Goal: Navigation & Orientation: Find specific page/section

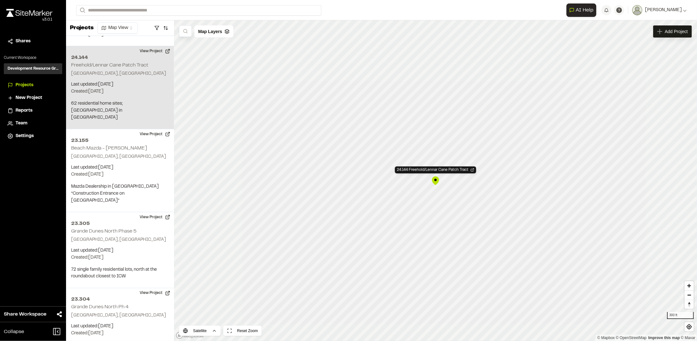
scroll to position [573, 0]
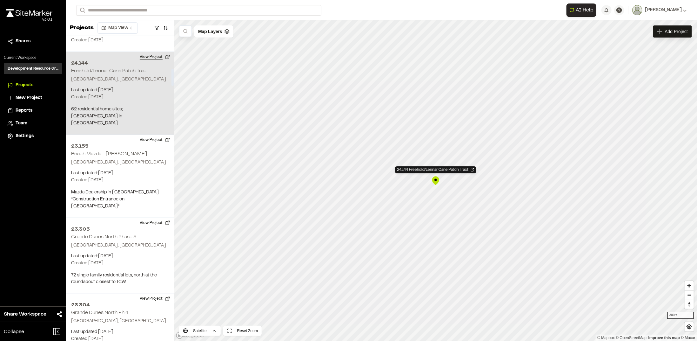
click at [149, 52] on button "View Project" at bounding box center [155, 57] width 38 height 10
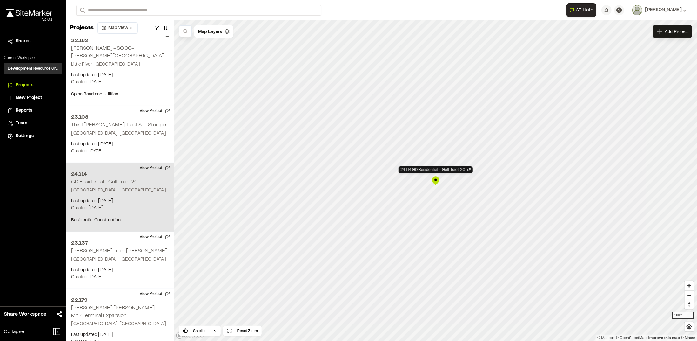
scroll to position [3005, 0]
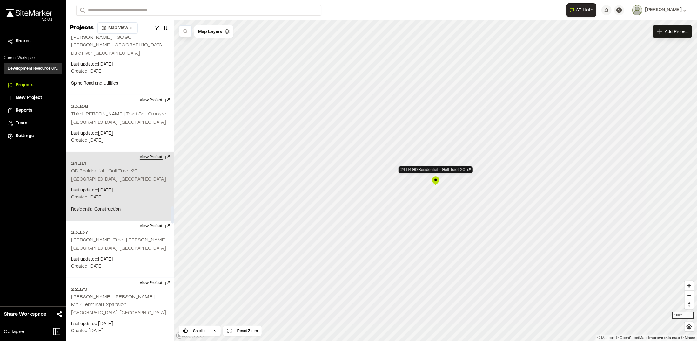
click at [146, 152] on button "View Project" at bounding box center [155, 157] width 38 height 10
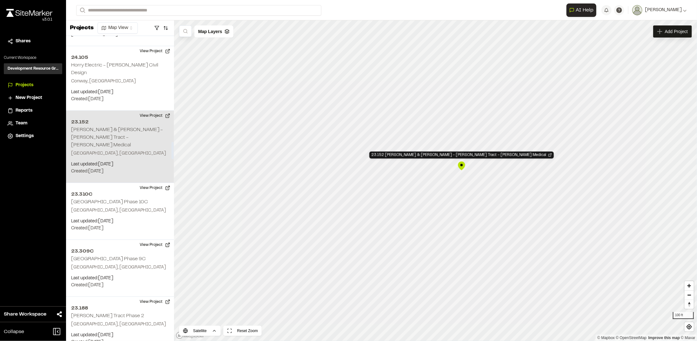
scroll to position [1865, 0]
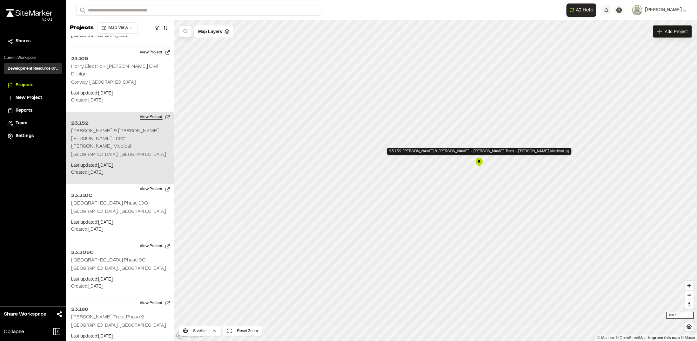
click at [148, 112] on button "View Project" at bounding box center [155, 117] width 38 height 10
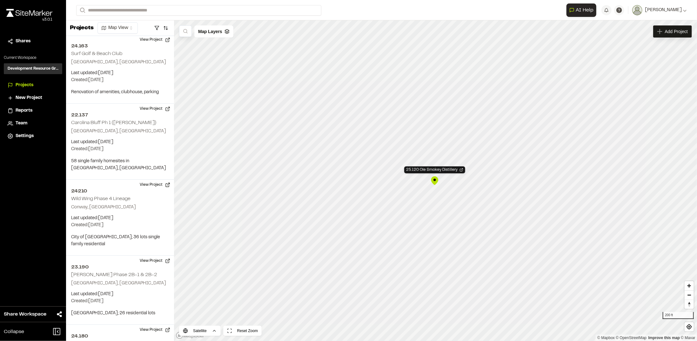
scroll to position [959, 0]
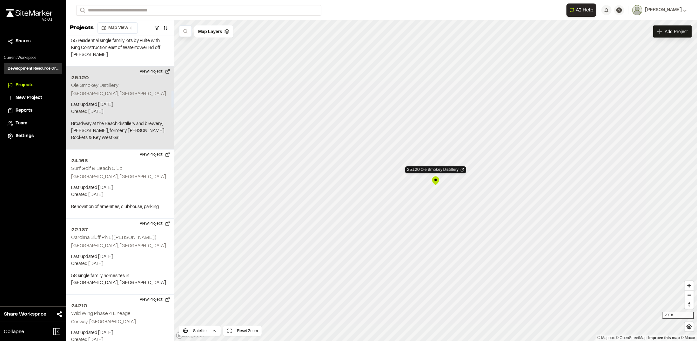
click at [144, 66] on button "View Project" at bounding box center [155, 71] width 38 height 10
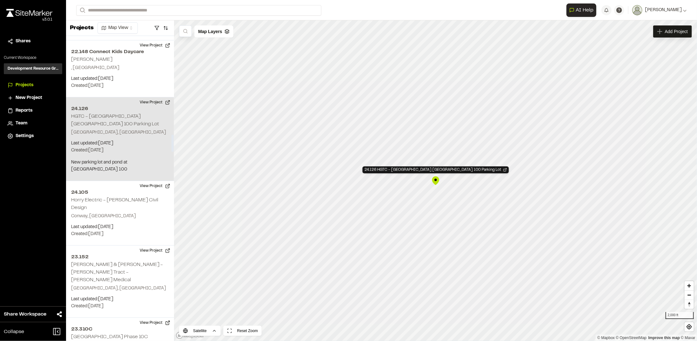
scroll to position [1739, 0]
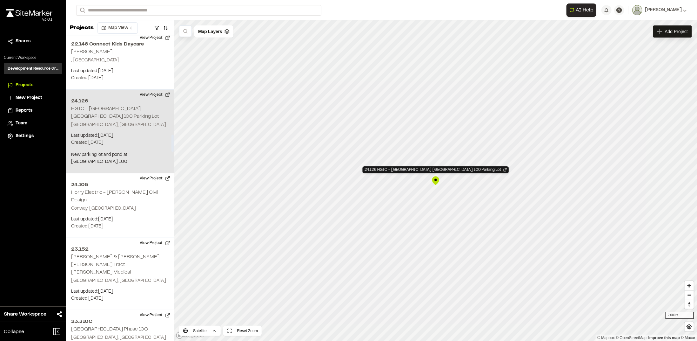
click at [150, 90] on button "View Project" at bounding box center [155, 95] width 38 height 10
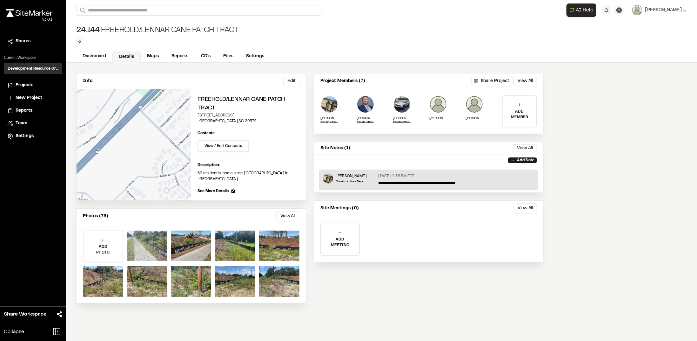
click at [152, 247] on div at bounding box center [147, 245] width 40 height 30
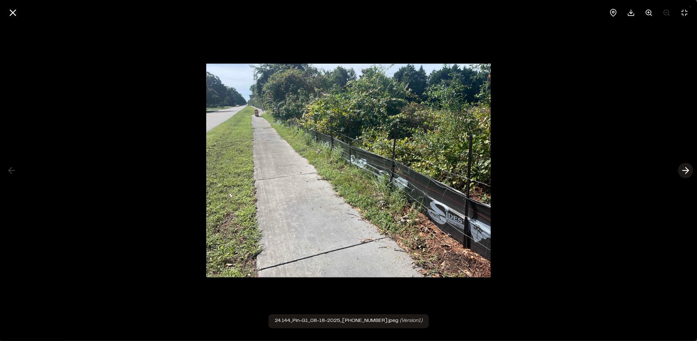
click at [690, 171] on icon at bounding box center [686, 170] width 10 height 11
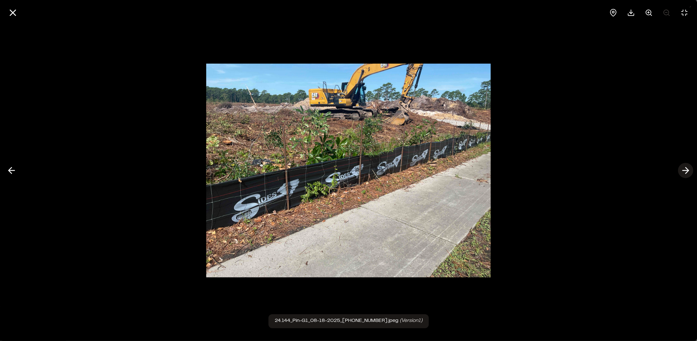
click at [690, 171] on icon at bounding box center [686, 170] width 10 height 11
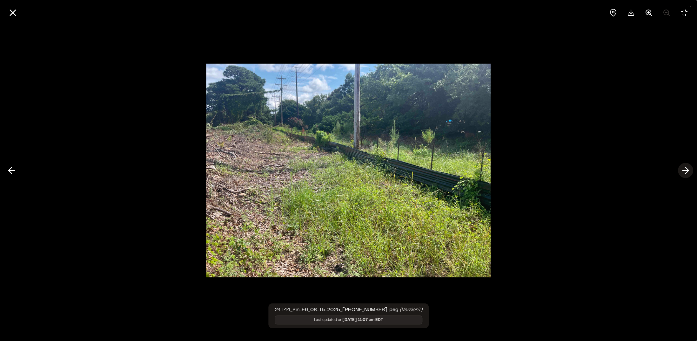
click at [690, 171] on icon at bounding box center [686, 170] width 10 height 11
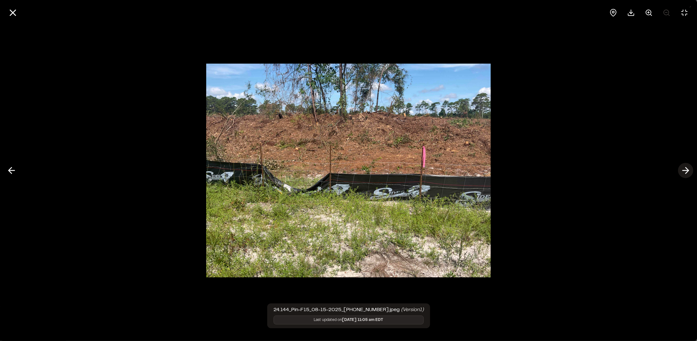
click at [690, 171] on icon at bounding box center [686, 170] width 10 height 11
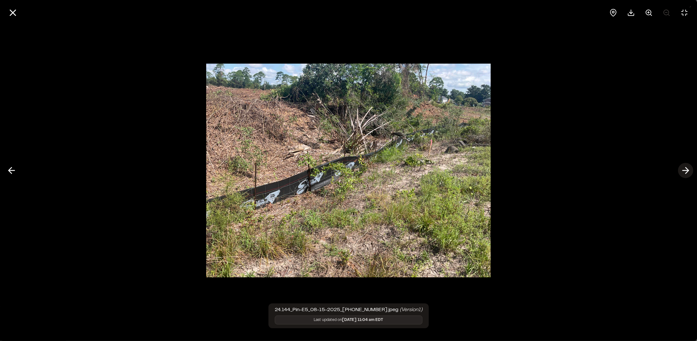
click at [690, 171] on icon at bounding box center [686, 170] width 10 height 11
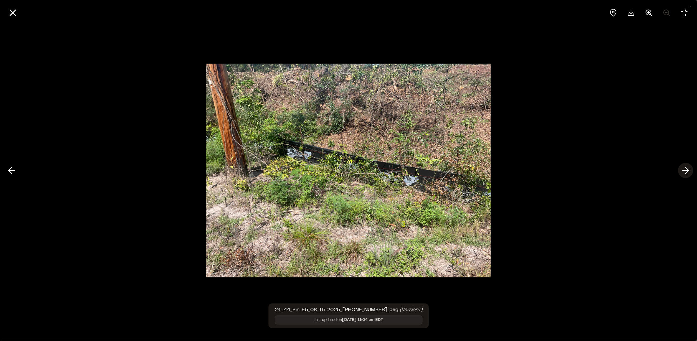
click at [690, 171] on icon at bounding box center [686, 170] width 10 height 11
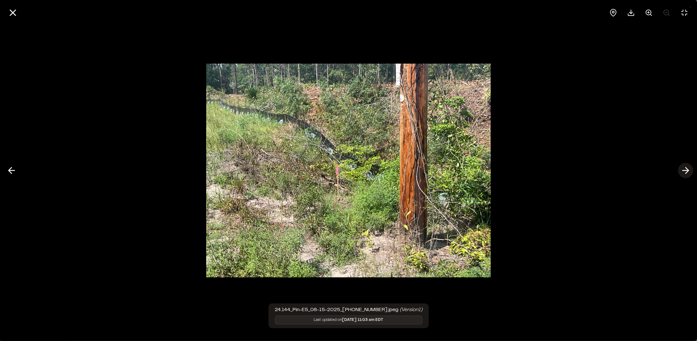
click at [690, 171] on icon at bounding box center [686, 170] width 10 height 11
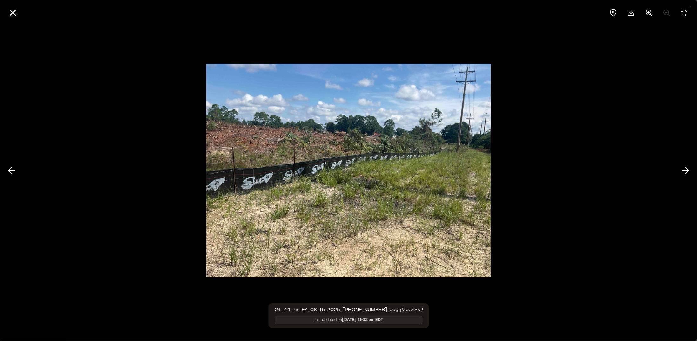
click at [691, 171] on icon at bounding box center [686, 170] width 10 height 11
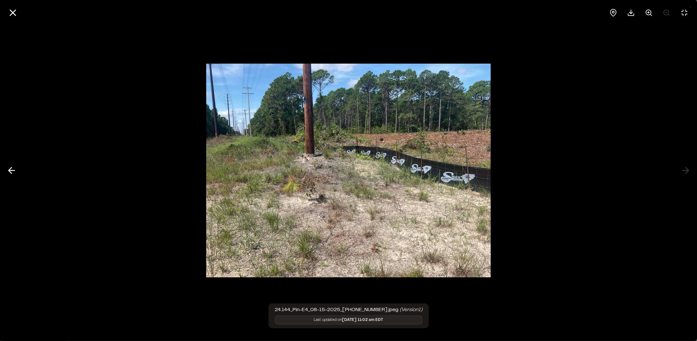
click at [691, 171] on div at bounding box center [348, 170] width 697 height 341
click at [8, 12] on icon at bounding box center [12, 12] width 11 height 11
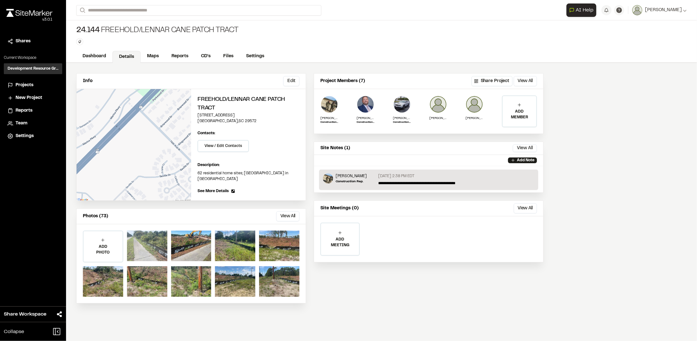
click at [148, 246] on div at bounding box center [147, 245] width 40 height 30
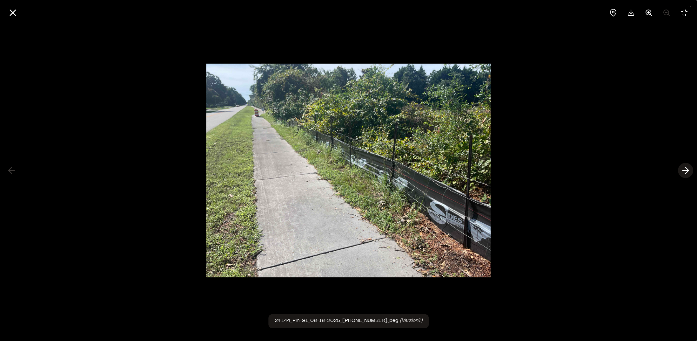
click at [691, 171] on button at bounding box center [685, 170] width 15 height 15
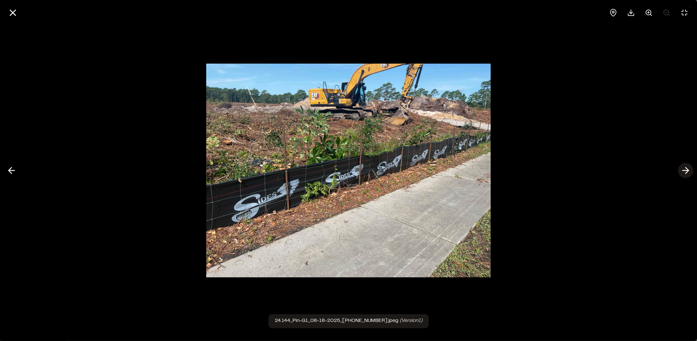
click at [691, 171] on button at bounding box center [685, 170] width 15 height 15
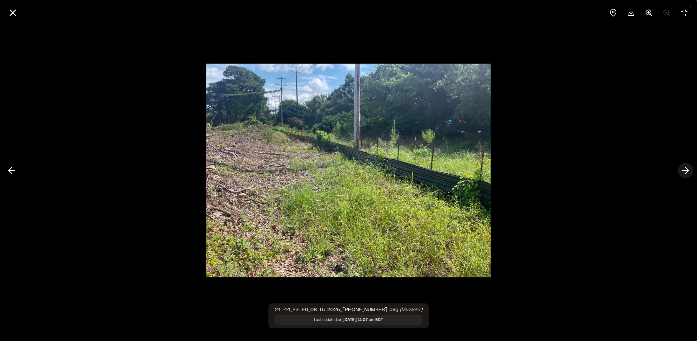
click at [691, 171] on button at bounding box center [685, 170] width 15 height 15
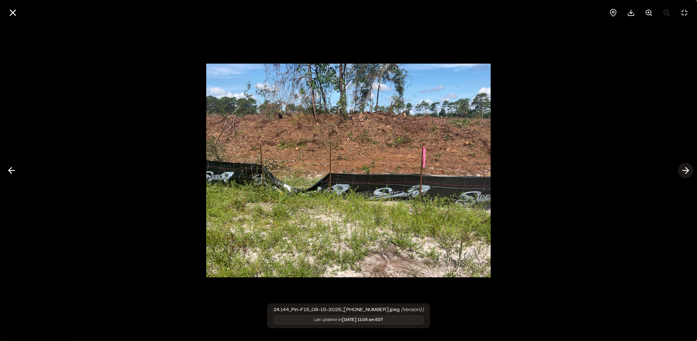
click at [691, 171] on button at bounding box center [685, 170] width 15 height 15
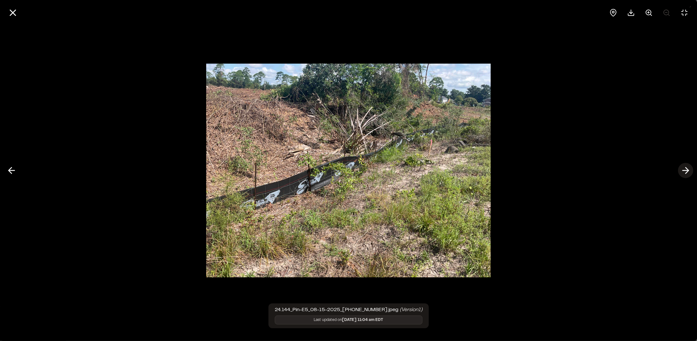
click at [691, 171] on button at bounding box center [685, 170] width 15 height 15
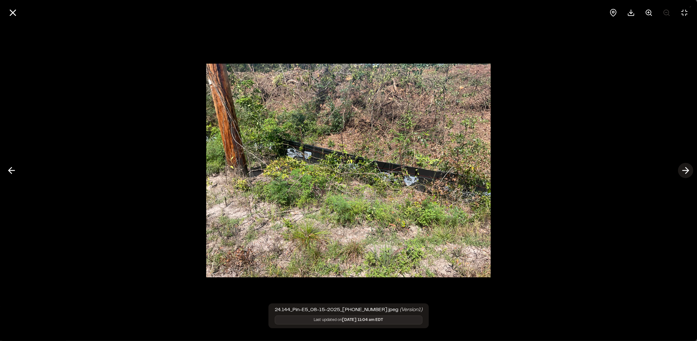
click at [691, 171] on button at bounding box center [685, 170] width 15 height 15
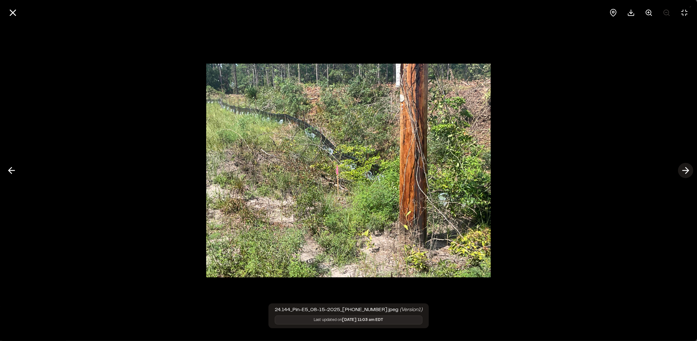
click at [691, 171] on button at bounding box center [685, 170] width 15 height 15
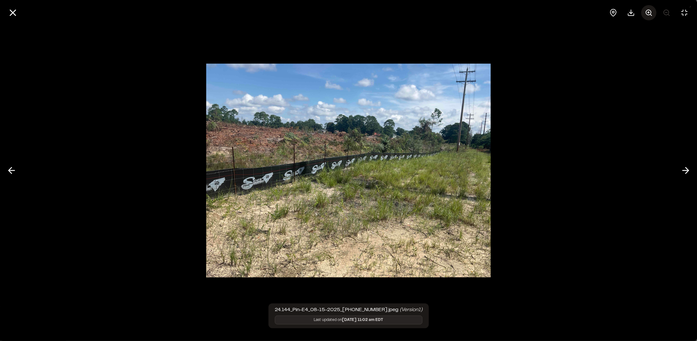
click at [650, 14] on icon at bounding box center [649, 13] width 8 height 8
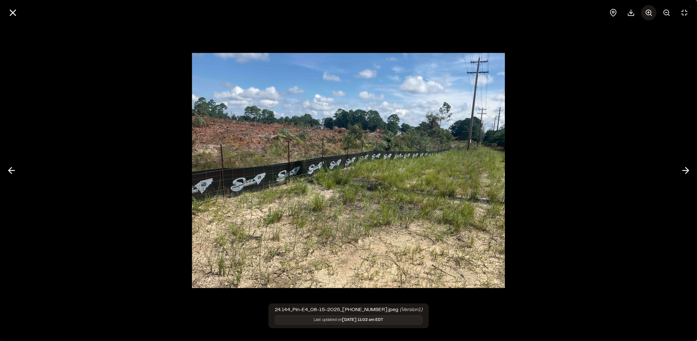
click at [650, 14] on icon at bounding box center [649, 13] width 8 height 8
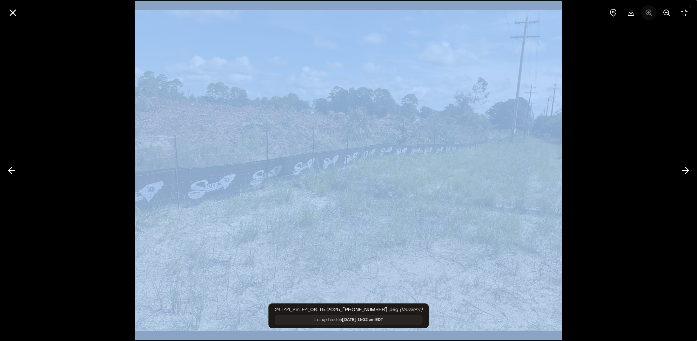
click at [650, 14] on div at bounding box center [649, 12] width 86 height 15
click at [607, 62] on div at bounding box center [348, 170] width 697 height 341
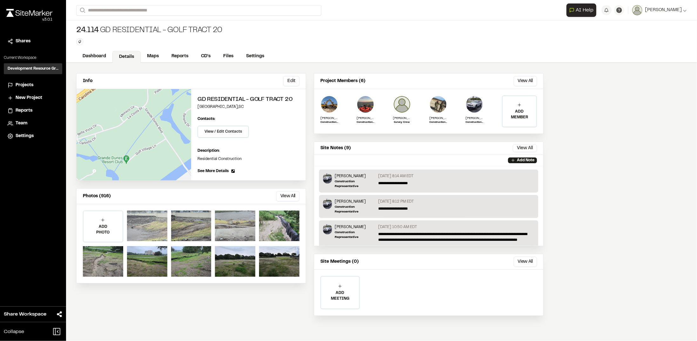
click at [135, 234] on div at bounding box center [147, 225] width 40 height 30
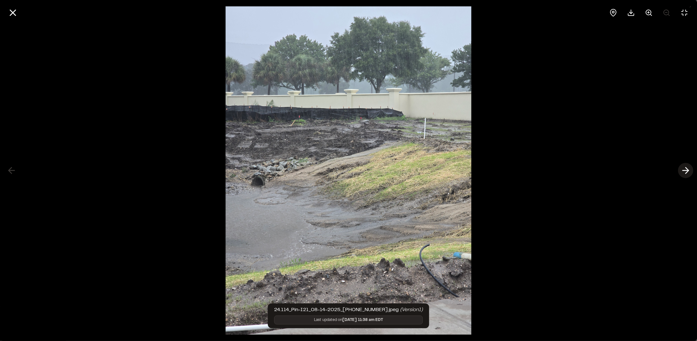
click at [686, 170] on line at bounding box center [686, 170] width 6 height 0
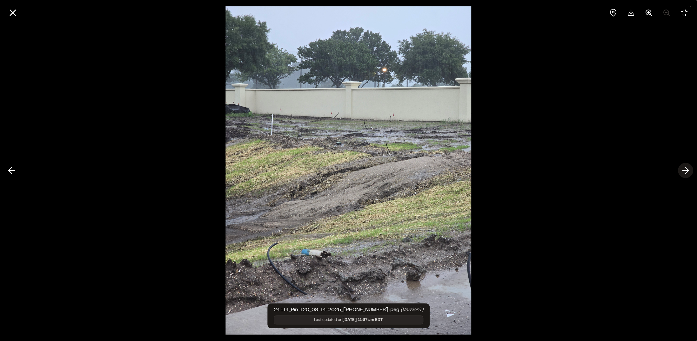
click at [687, 170] on line at bounding box center [686, 170] width 6 height 0
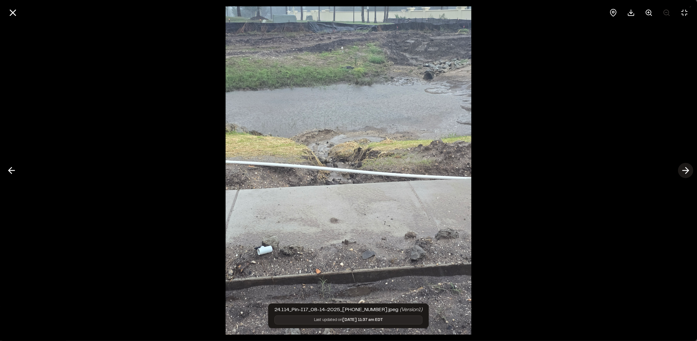
click at [687, 170] on line at bounding box center [686, 170] width 6 height 0
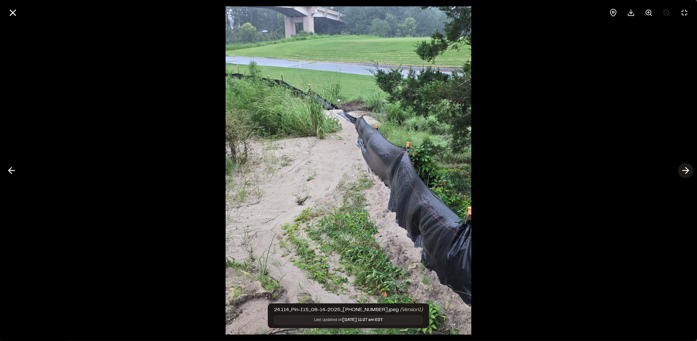
click at [687, 170] on line at bounding box center [686, 170] width 6 height 0
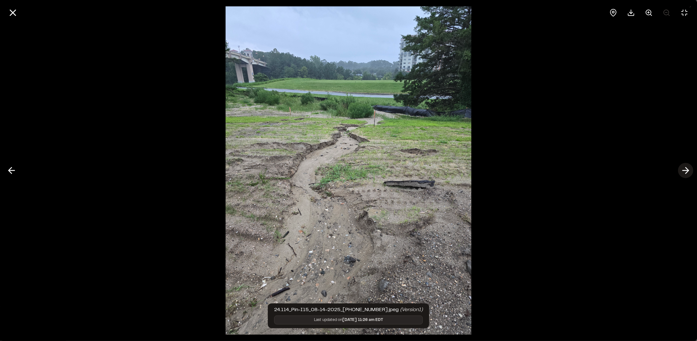
click at [687, 170] on line at bounding box center [686, 170] width 6 height 0
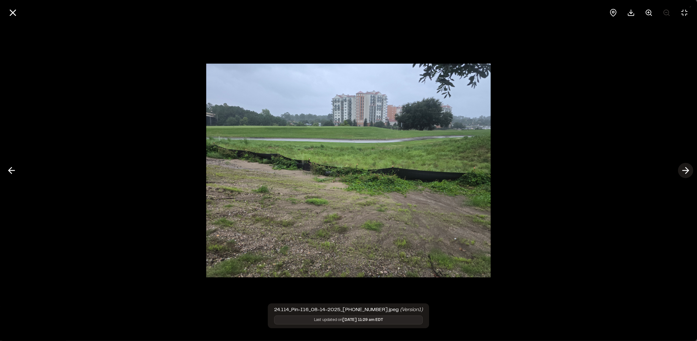
click at [687, 170] on line at bounding box center [686, 170] width 6 height 0
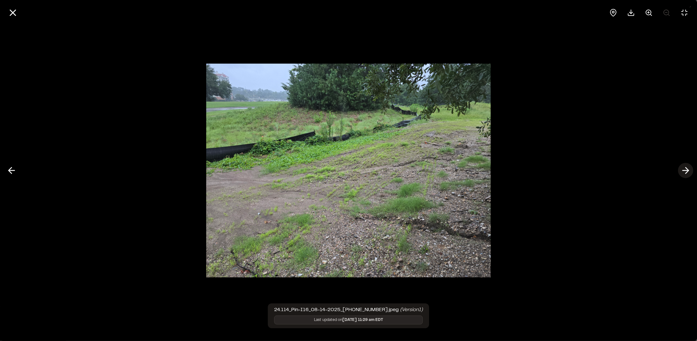
click at [687, 170] on line at bounding box center [686, 170] width 6 height 0
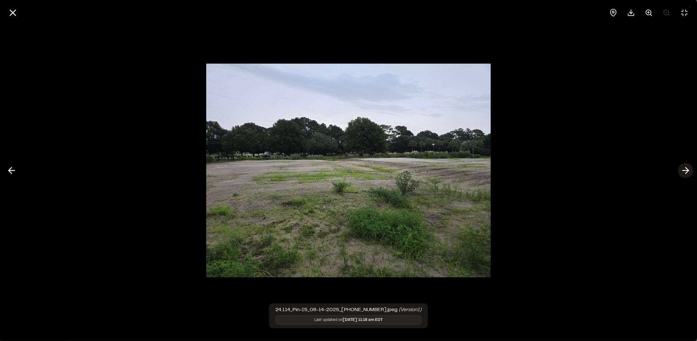
click at [687, 170] on line at bounding box center [686, 170] width 6 height 0
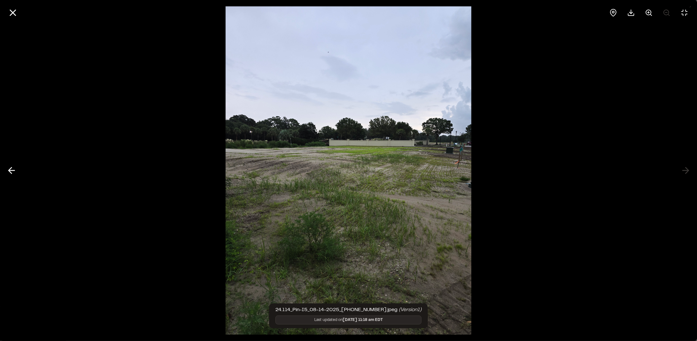
click at [687, 170] on div at bounding box center [348, 170] width 697 height 341
click at [17, 11] on icon at bounding box center [12, 12] width 11 height 11
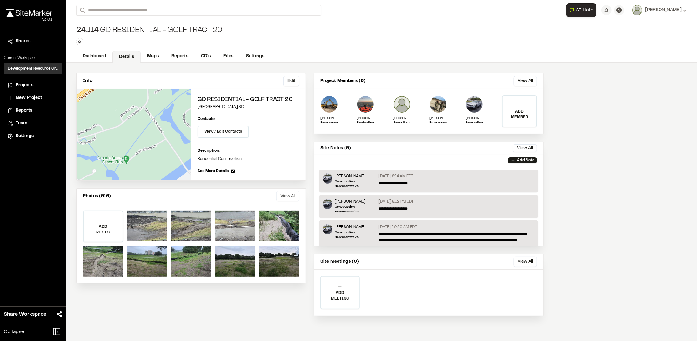
click at [291, 195] on button "View All" at bounding box center [287, 196] width 23 height 10
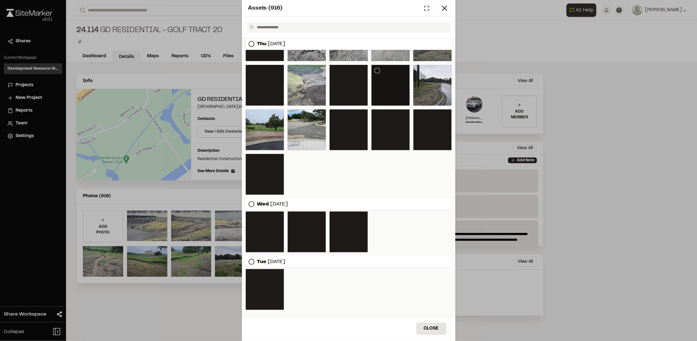
scroll to position [135, 0]
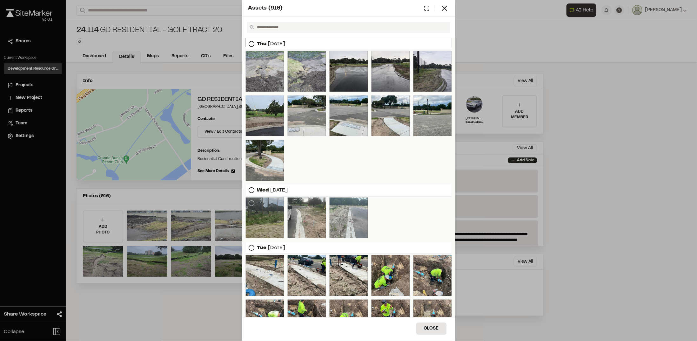
click at [266, 219] on div at bounding box center [265, 217] width 38 height 41
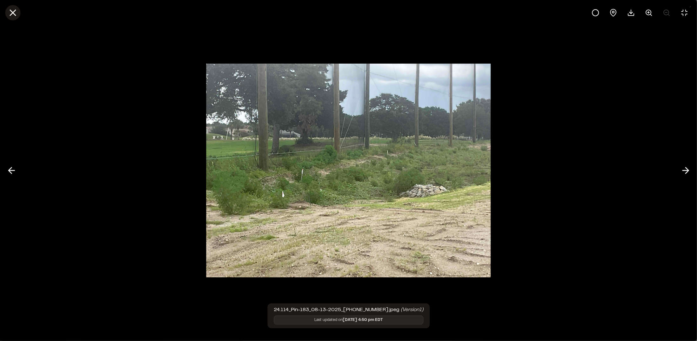
click at [13, 12] on line at bounding box center [12, 12] width 5 height 5
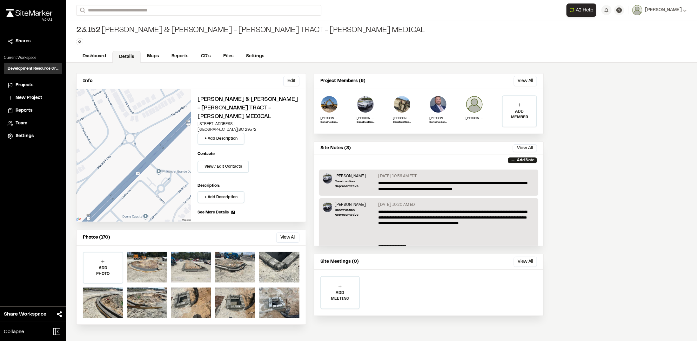
click at [156, 252] on div at bounding box center [147, 267] width 40 height 30
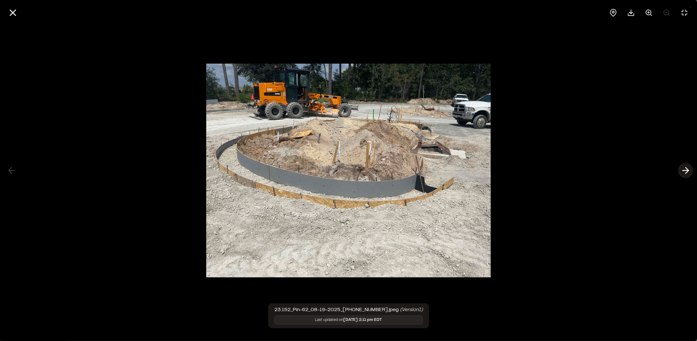
click at [685, 171] on icon at bounding box center [686, 170] width 10 height 11
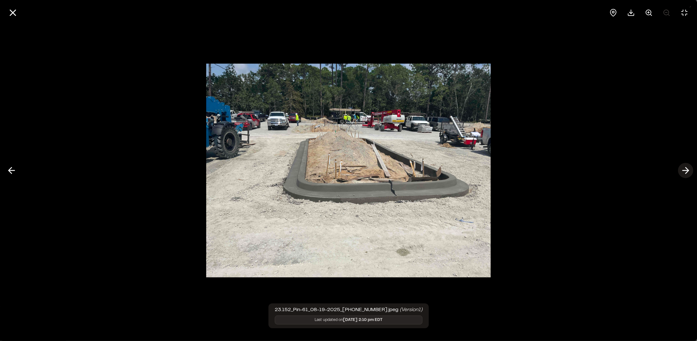
click at [685, 171] on icon at bounding box center [686, 170] width 10 height 11
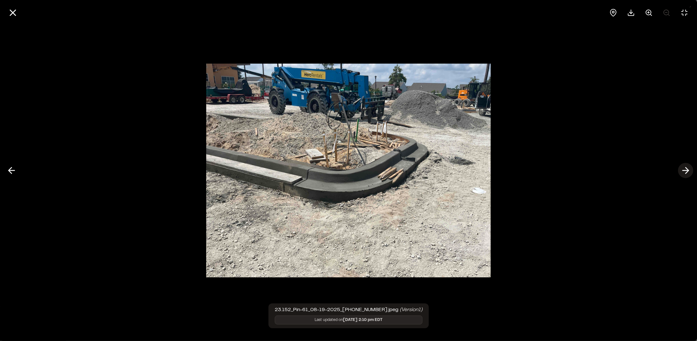
click at [685, 171] on icon at bounding box center [686, 170] width 10 height 11
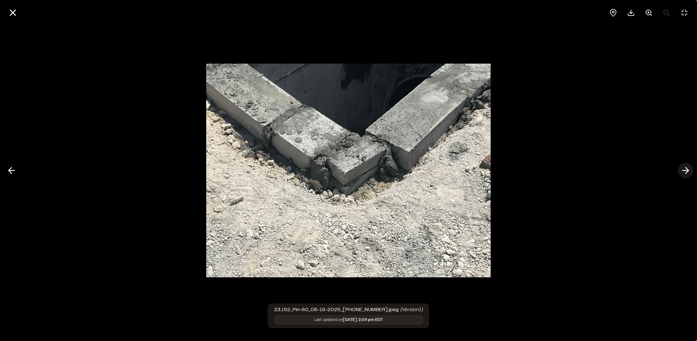
click at [685, 171] on icon at bounding box center [686, 170] width 10 height 11
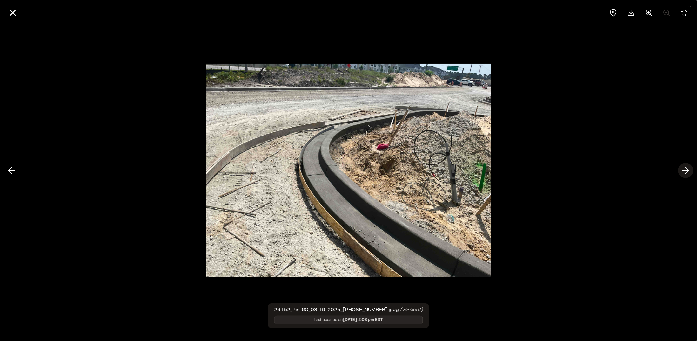
click at [685, 171] on icon at bounding box center [686, 170] width 10 height 11
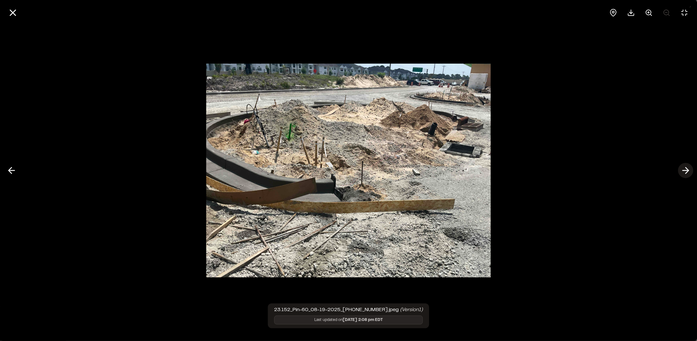
click at [685, 171] on icon at bounding box center [686, 170] width 10 height 11
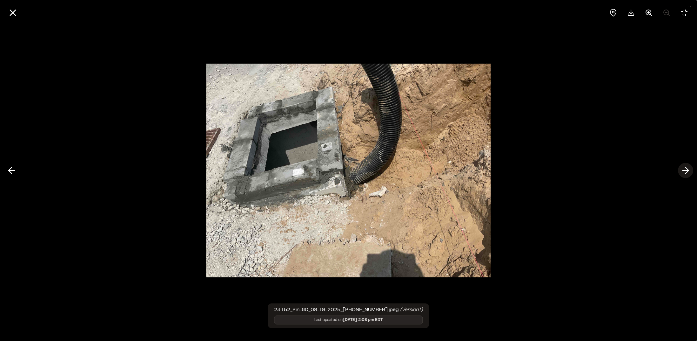
click at [685, 171] on icon at bounding box center [686, 170] width 10 height 11
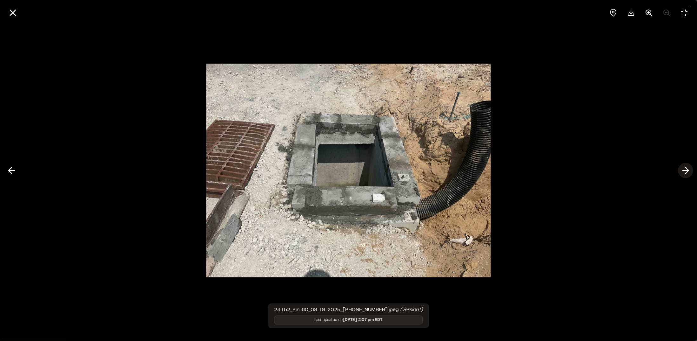
click at [685, 171] on icon at bounding box center [686, 170] width 10 height 11
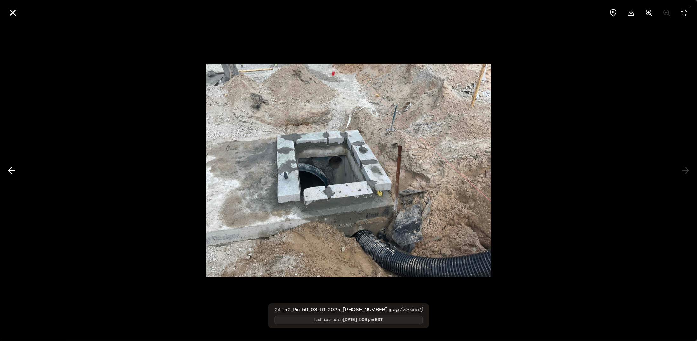
click at [685, 171] on div at bounding box center [348, 170] width 697 height 341
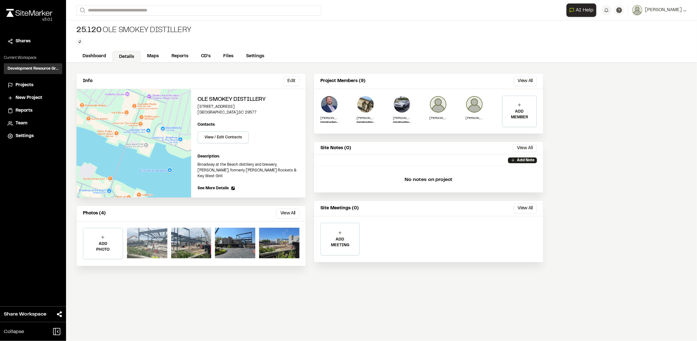
click at [141, 241] on div at bounding box center [147, 242] width 40 height 30
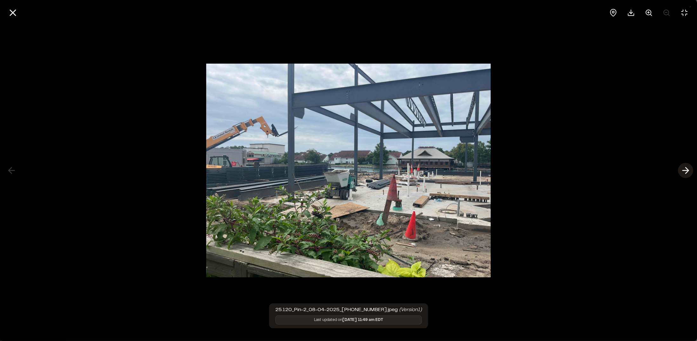
click at [684, 172] on icon at bounding box center [686, 170] width 10 height 11
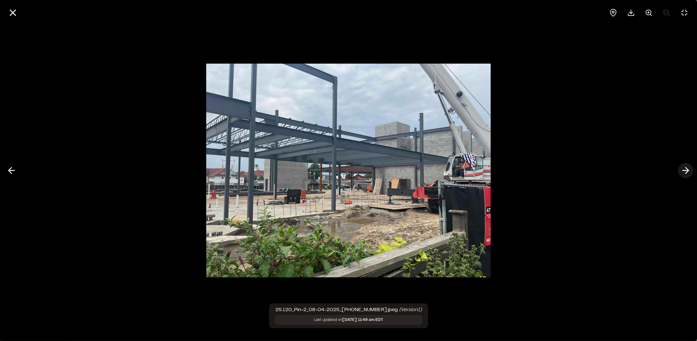
click at [684, 172] on icon at bounding box center [686, 170] width 10 height 11
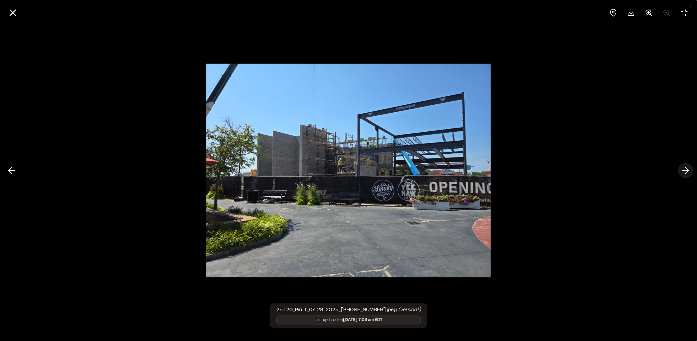
click at [684, 172] on icon at bounding box center [686, 170] width 10 height 11
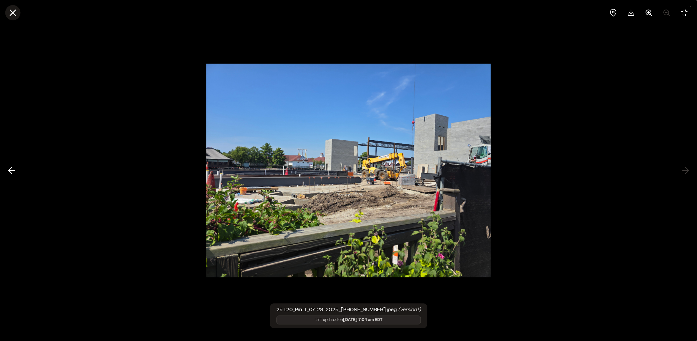
click at [9, 9] on icon at bounding box center [12, 12] width 11 height 11
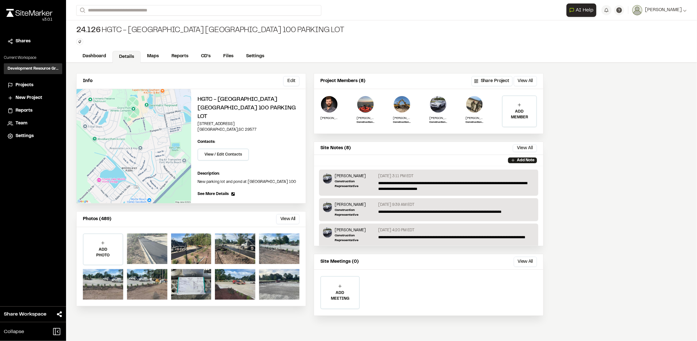
click at [152, 233] on div at bounding box center [147, 248] width 40 height 30
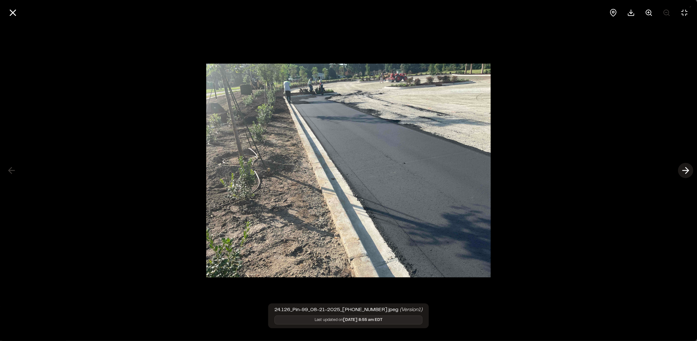
click at [690, 171] on icon at bounding box center [686, 170] width 10 height 11
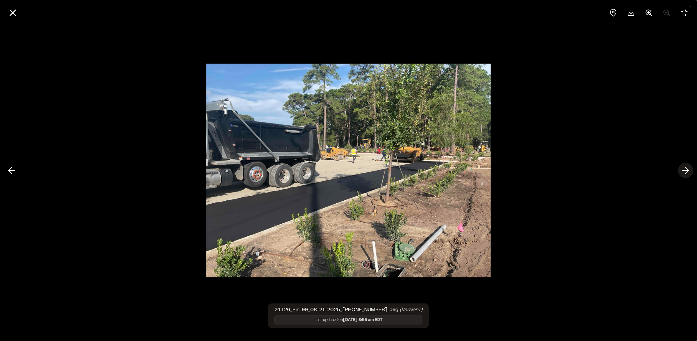
click at [690, 171] on icon at bounding box center [686, 170] width 10 height 11
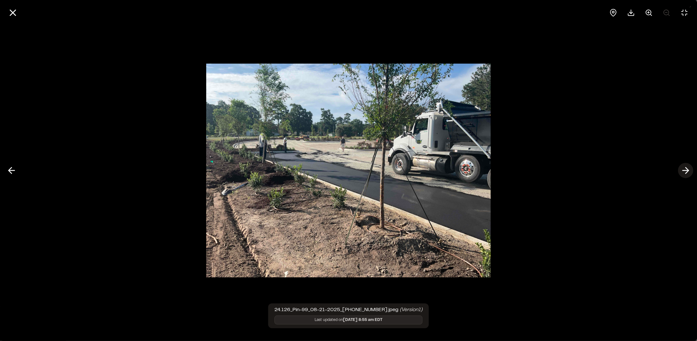
click at [690, 171] on icon at bounding box center [686, 170] width 10 height 11
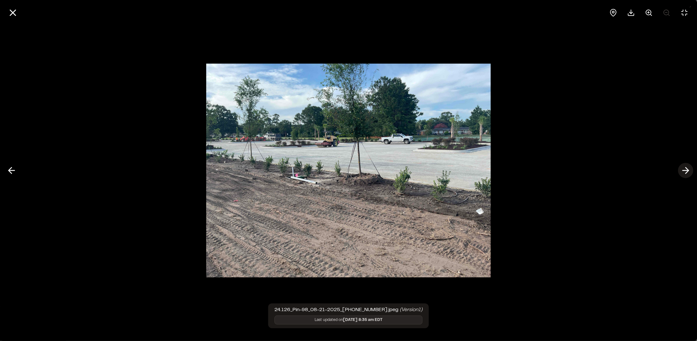
click at [690, 171] on icon at bounding box center [686, 170] width 10 height 11
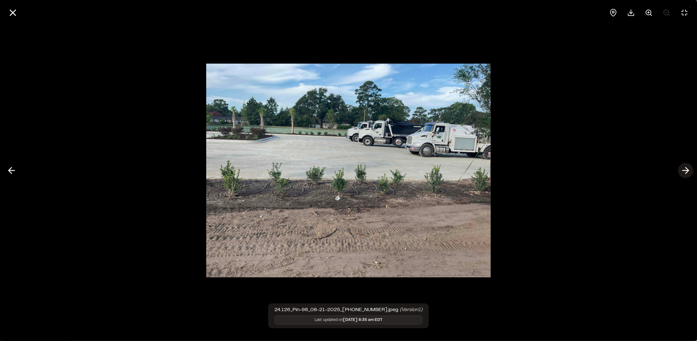
click at [690, 171] on icon at bounding box center [686, 170] width 10 height 11
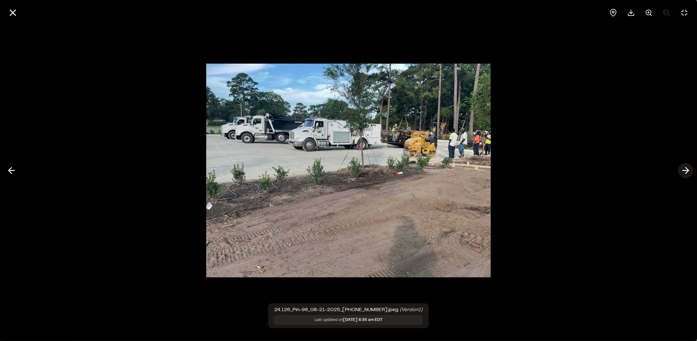
click at [690, 171] on icon at bounding box center [686, 170] width 10 height 11
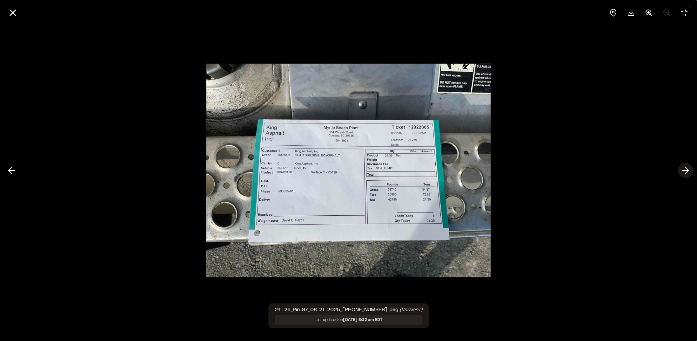
click at [690, 171] on icon at bounding box center [686, 170] width 10 height 11
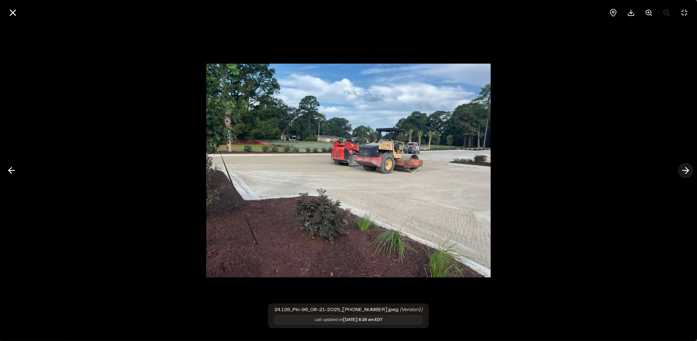
click at [690, 171] on icon at bounding box center [686, 170] width 10 height 11
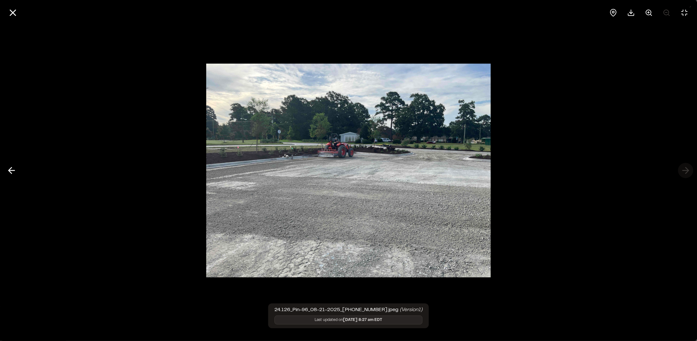
click at [690, 171] on div at bounding box center [348, 170] width 697 height 341
click at [8, 13] on icon at bounding box center [12, 12] width 11 height 11
